Goal: Information Seeking & Learning: Learn about a topic

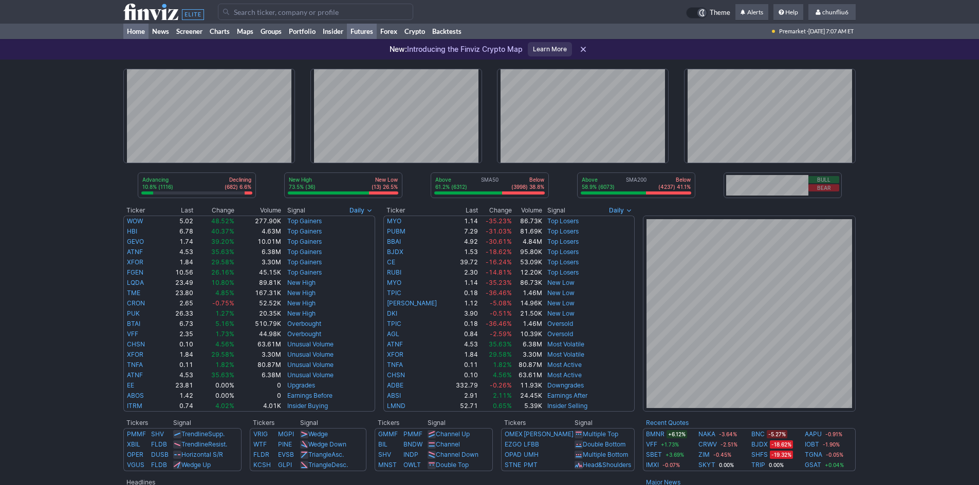
click at [358, 28] on link "Futures" at bounding box center [362, 31] width 30 height 15
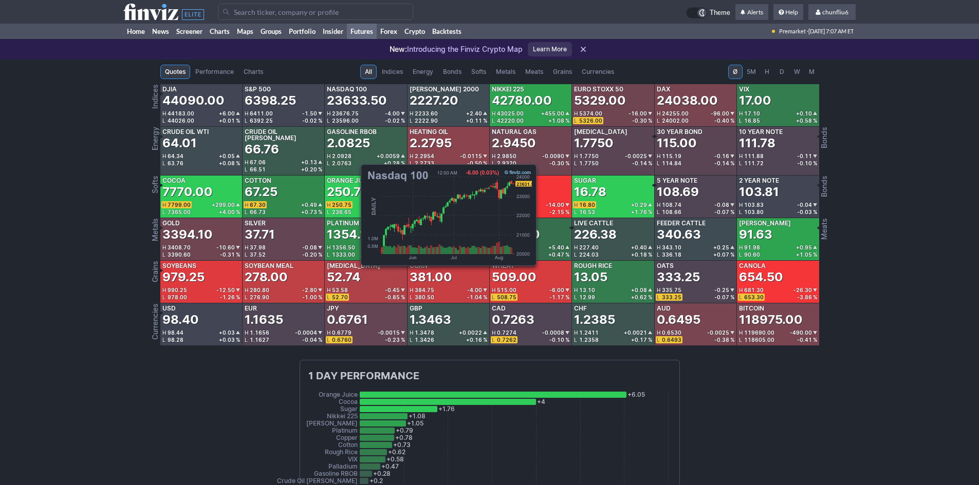
click at [355, 110] on span "23676.75" at bounding box center [345, 113] width 27 height 6
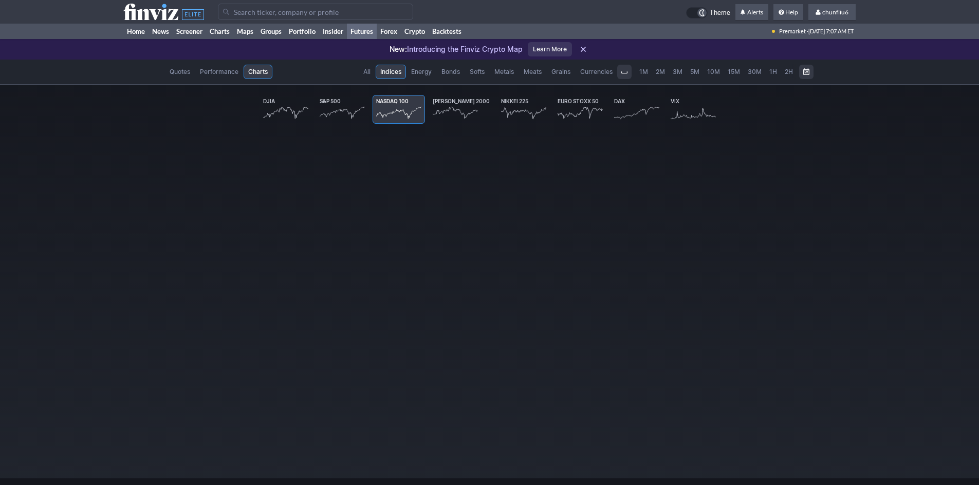
scroll to position [0, 61]
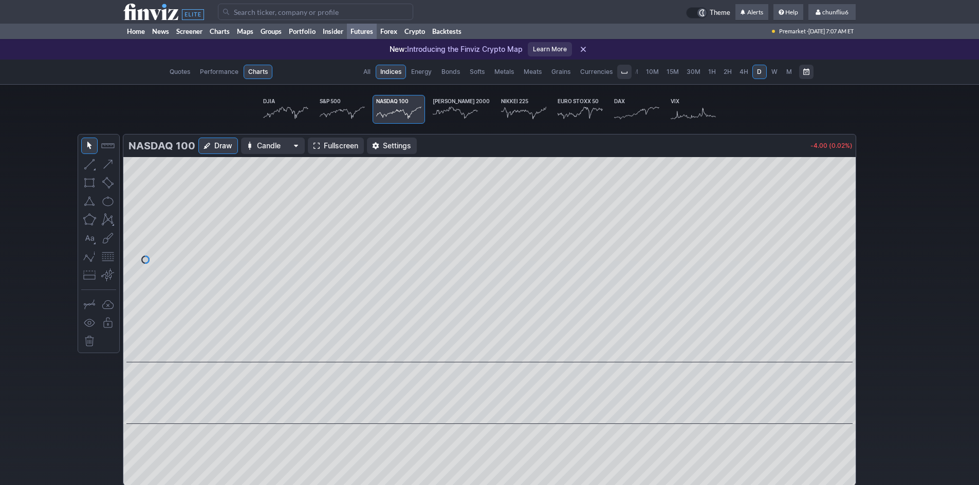
click at [337, 147] on span "Fullscreen" at bounding box center [341, 146] width 34 height 10
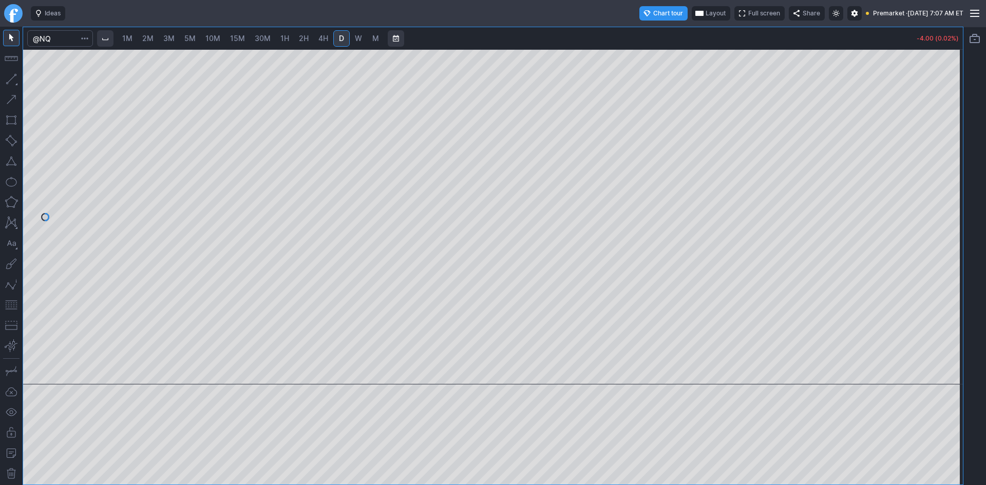
click at [219, 39] on span "10M" at bounding box center [212, 38] width 15 height 9
